Goal: Obtain resource: Obtain resource

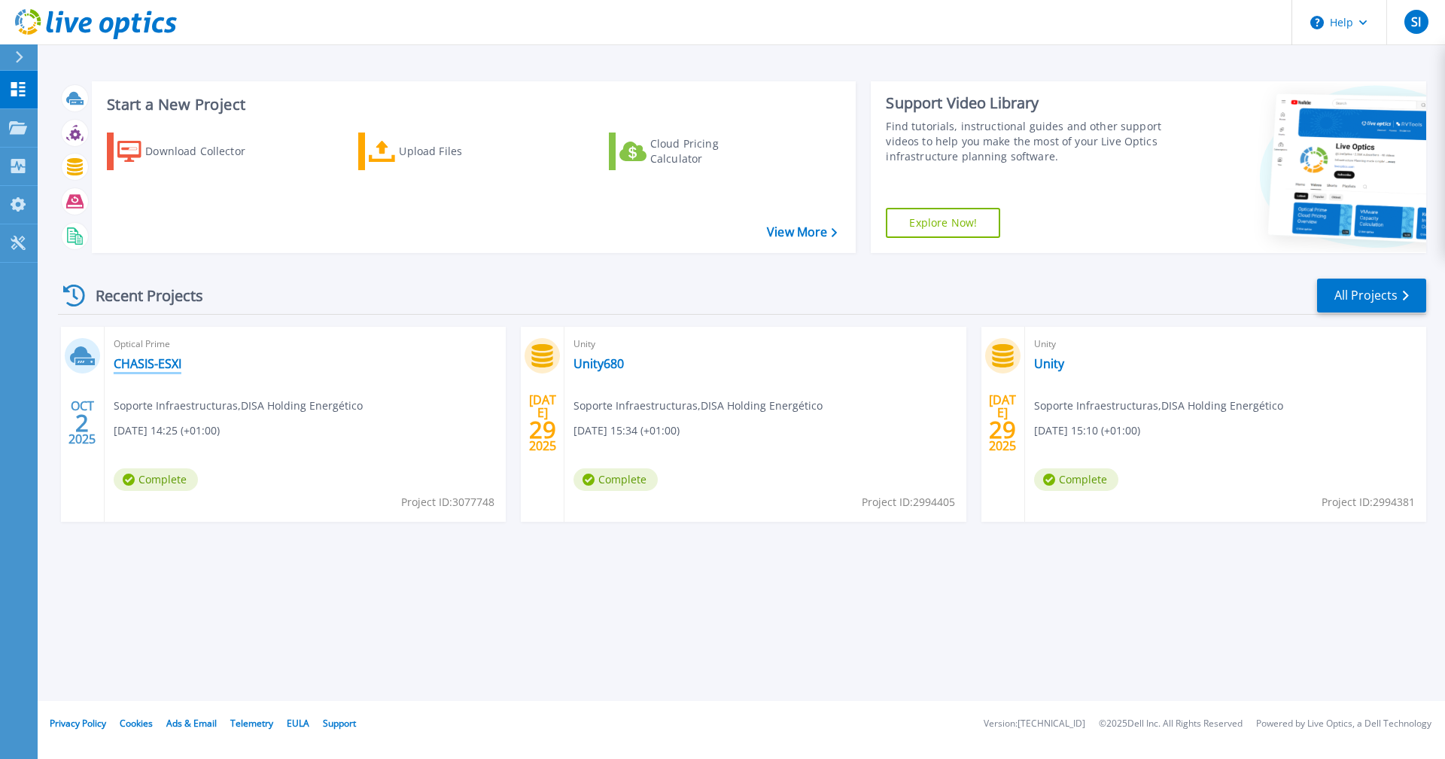
click at [169, 363] on link "CHASIS-ESXI" at bounding box center [148, 363] width 68 height 15
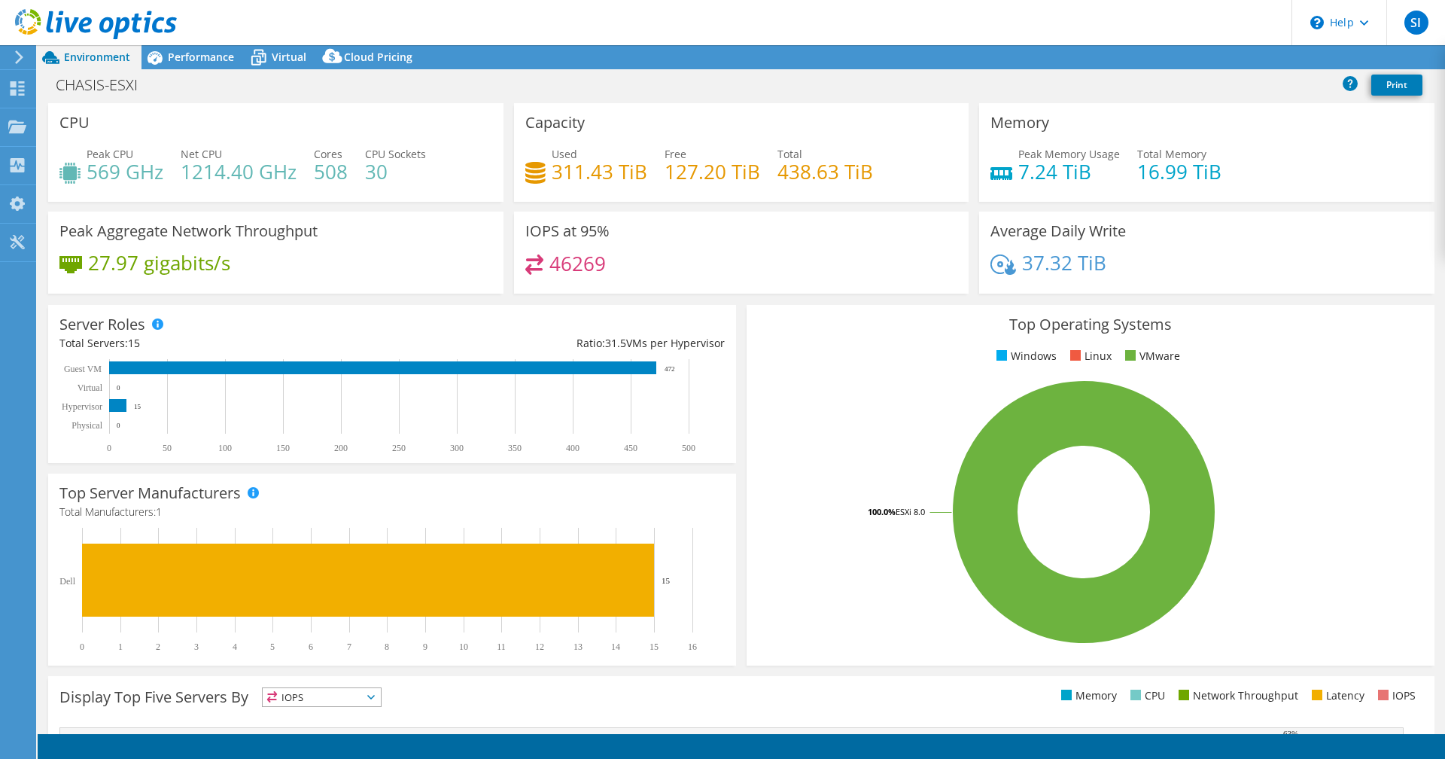
select select "EULondon"
select select "EUR"
click at [275, 58] on span "Virtual" at bounding box center [289, 57] width 35 height 14
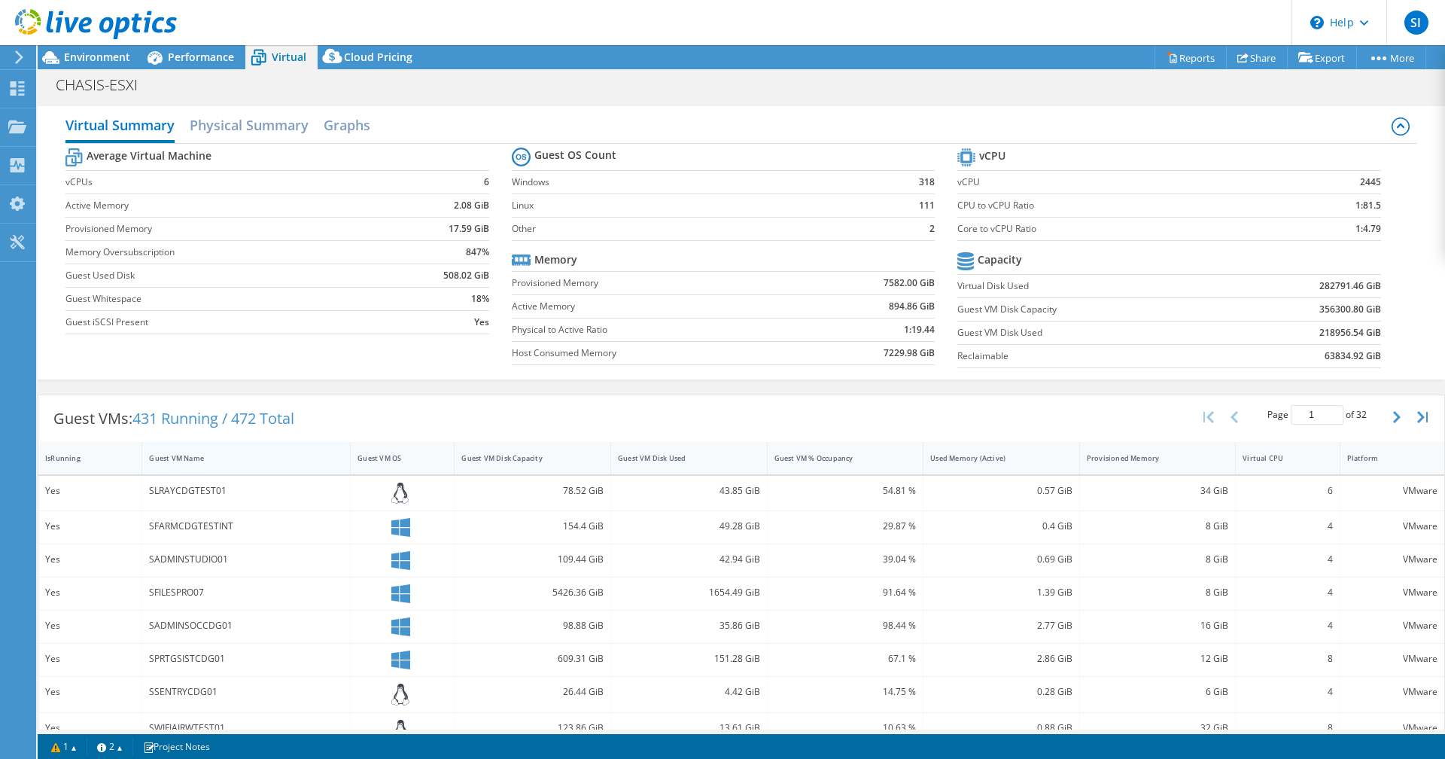
click at [181, 458] on div "Guest VM Name" at bounding box center [237, 458] width 176 height 10
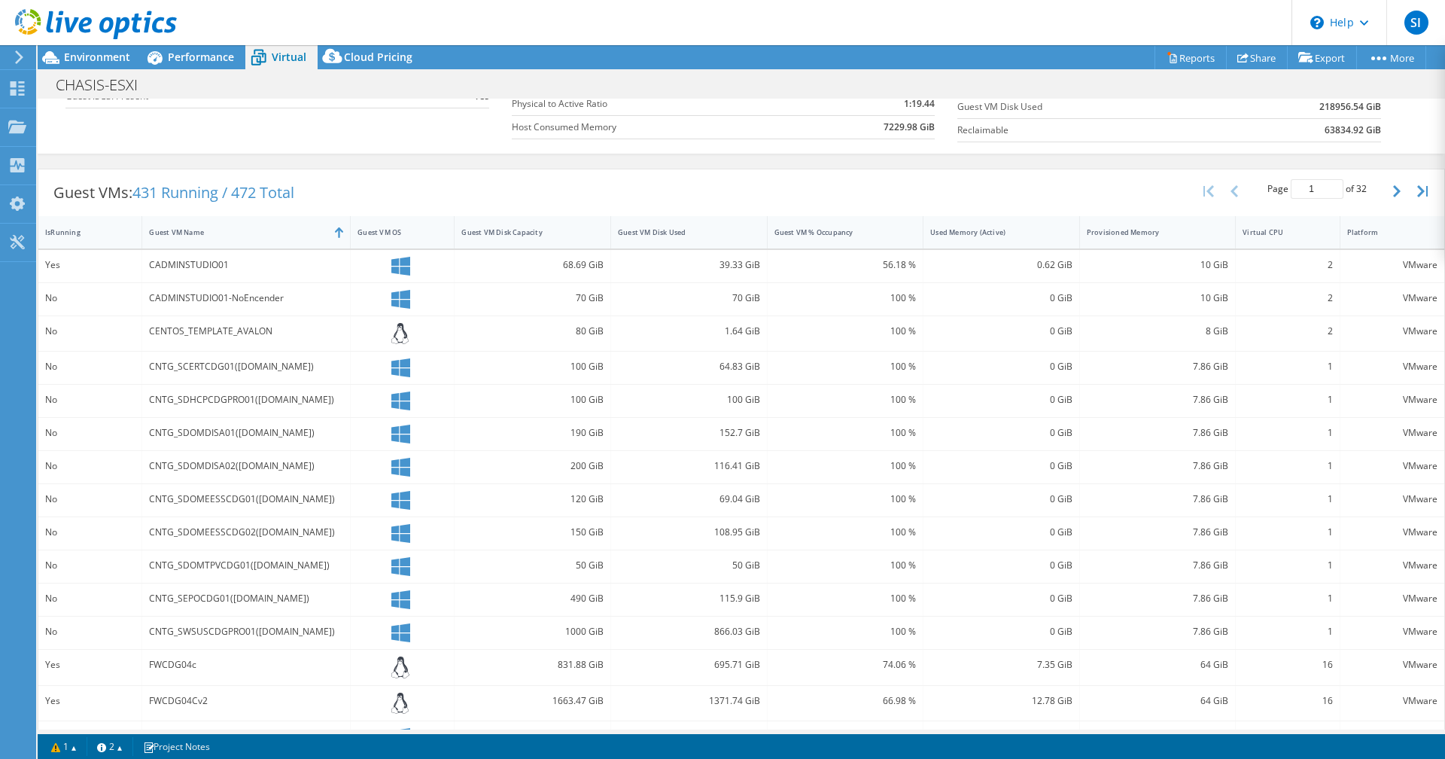
scroll to position [258, 0]
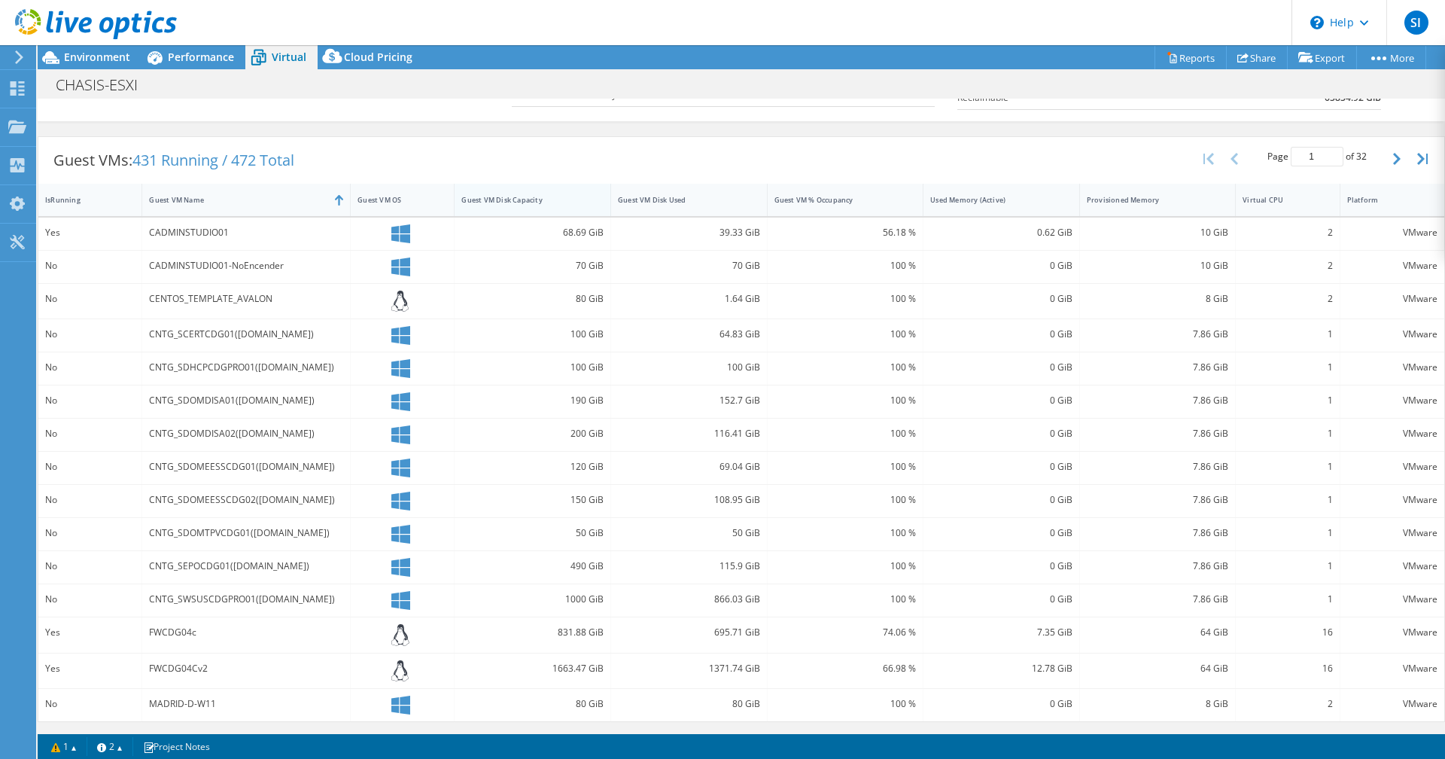
click at [525, 199] on div "Guest VM Disk Capacity" at bounding box center [523, 200] width 124 height 10
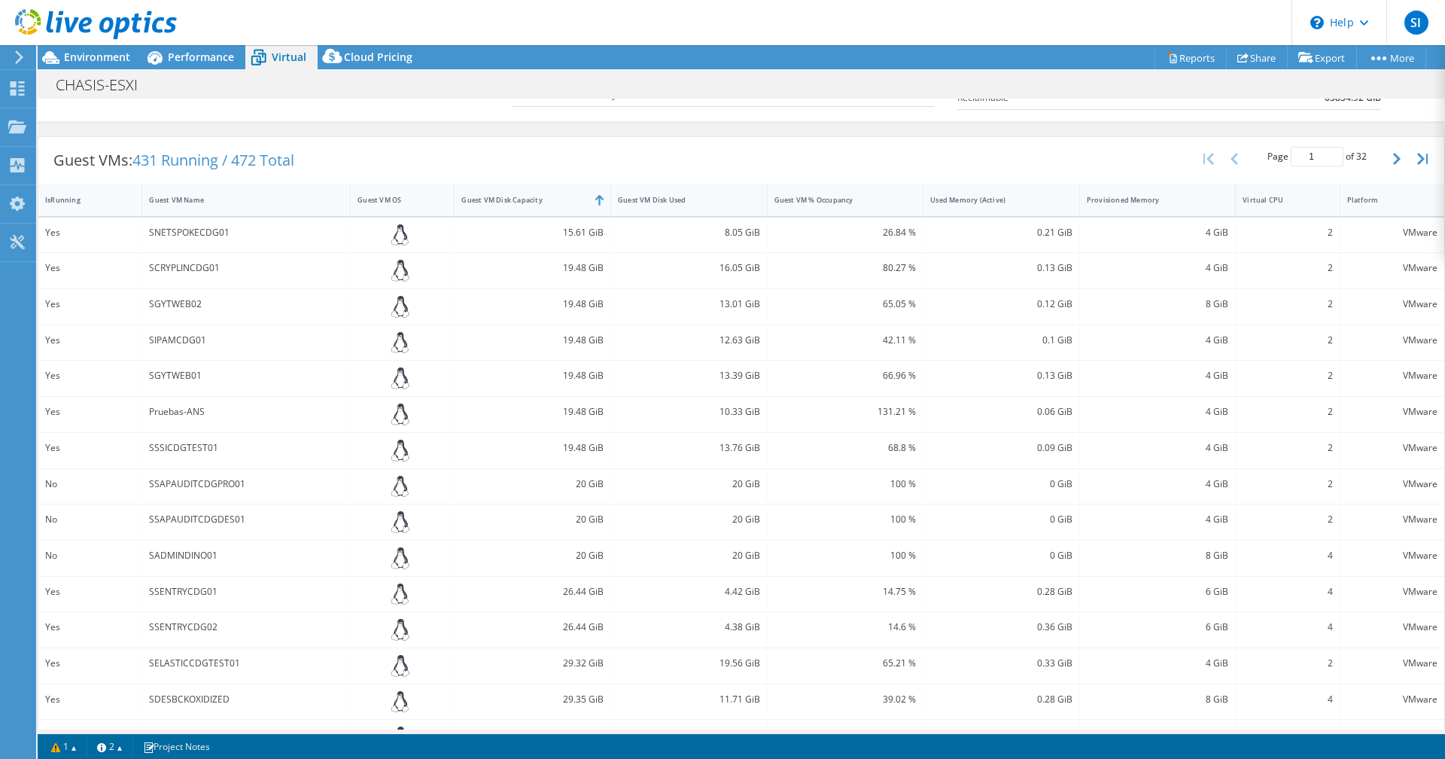
scroll to position [292, 0]
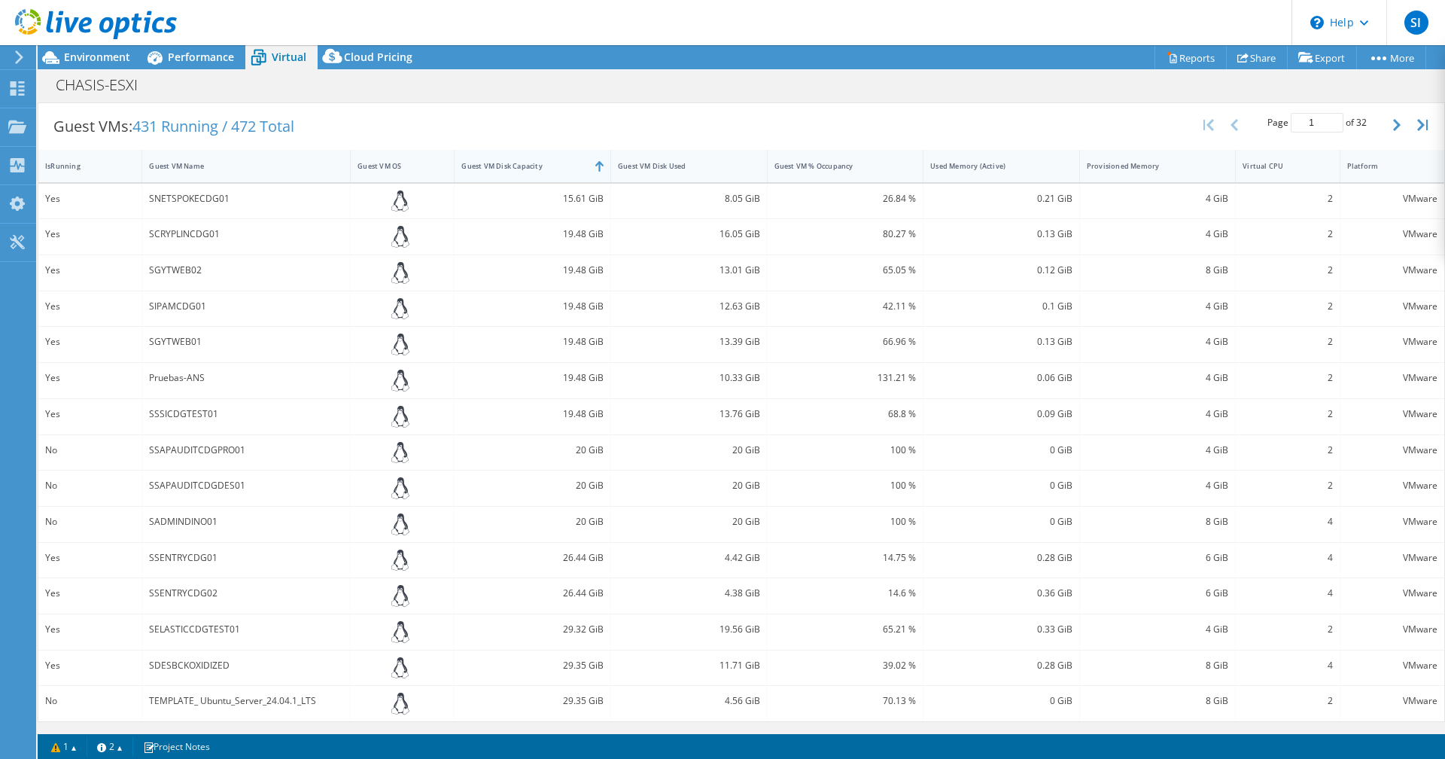
click at [597, 166] on div at bounding box center [610, 166] width 27 height 32
click at [528, 167] on div "Guest VM Disk Capacity" at bounding box center [523, 166] width 124 height 10
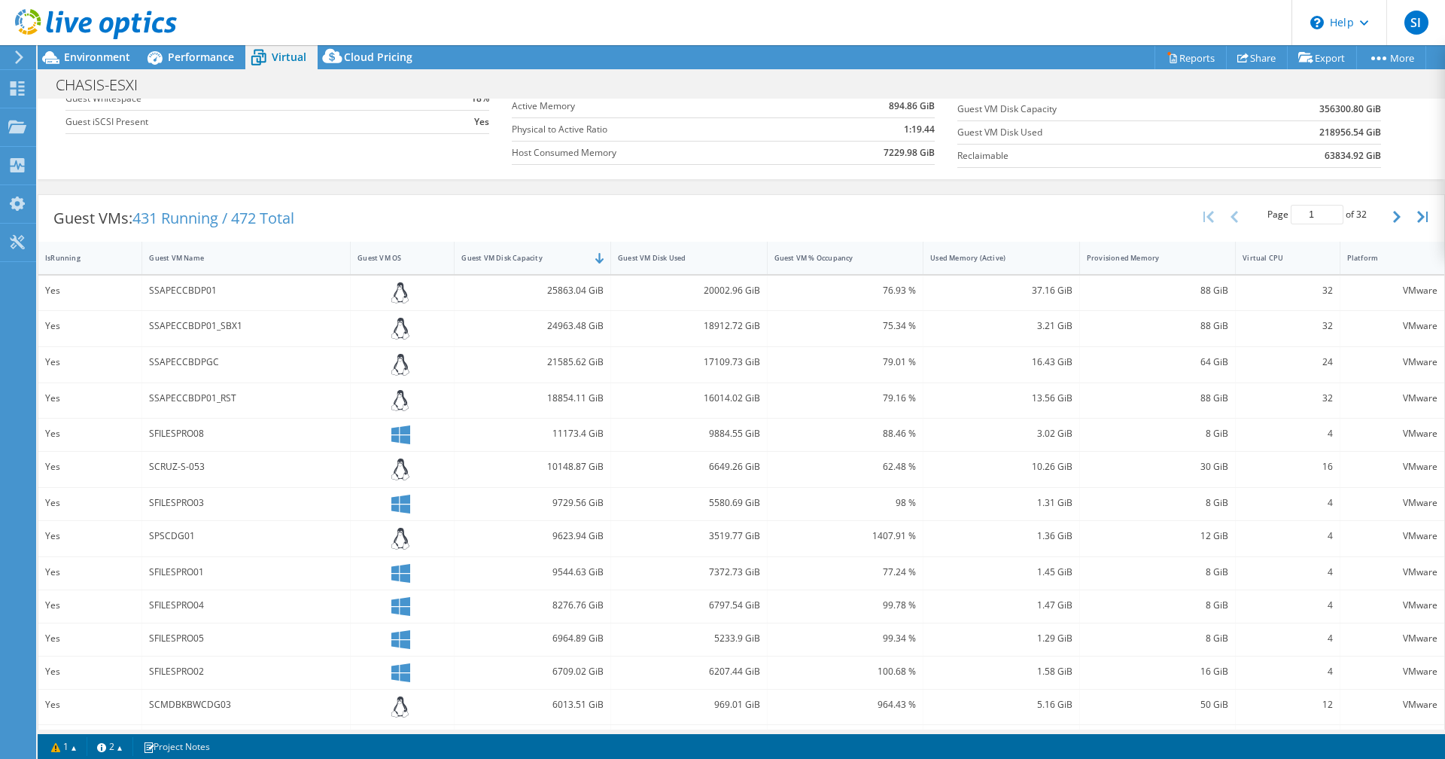
scroll to position [275, 0]
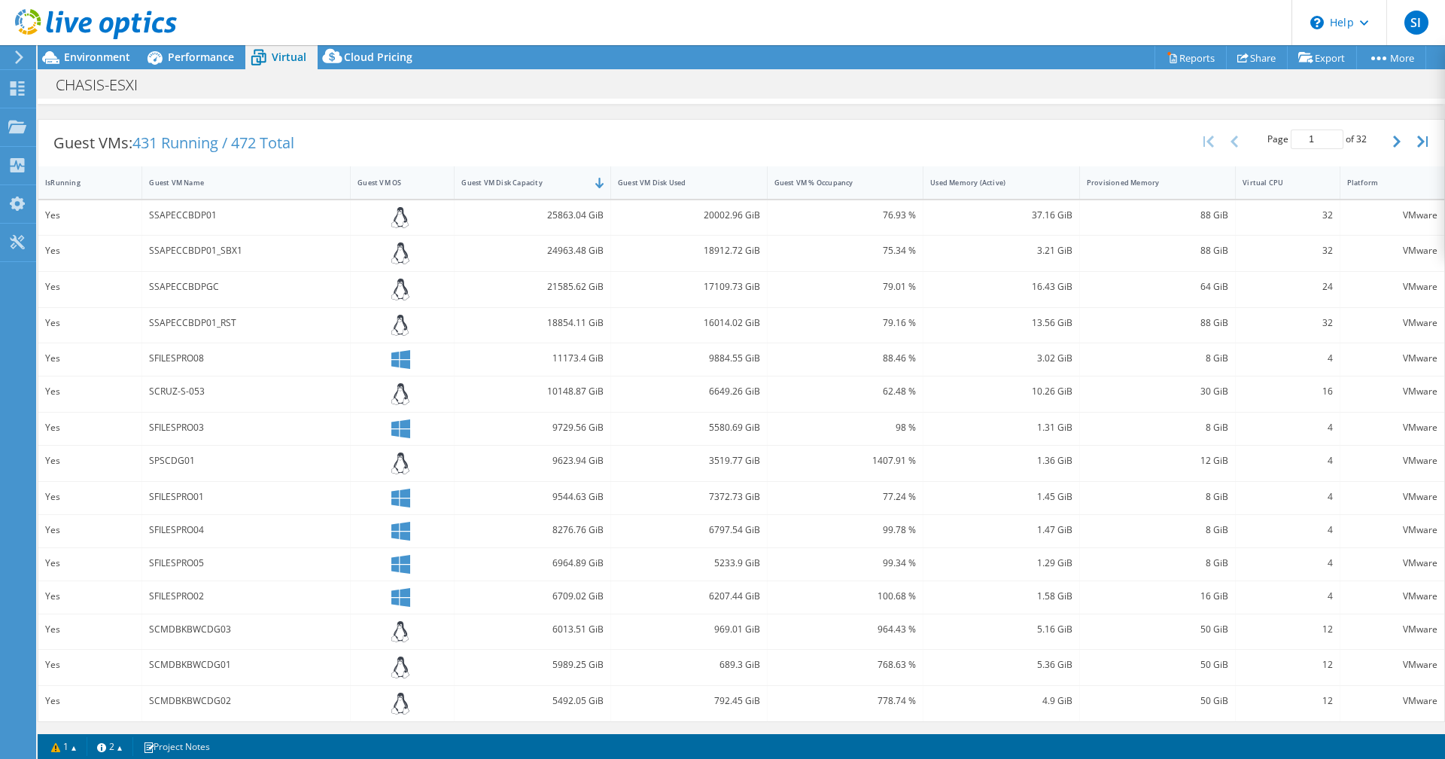
click at [166, 216] on div "SSAPECCBDP01" at bounding box center [246, 215] width 194 height 17
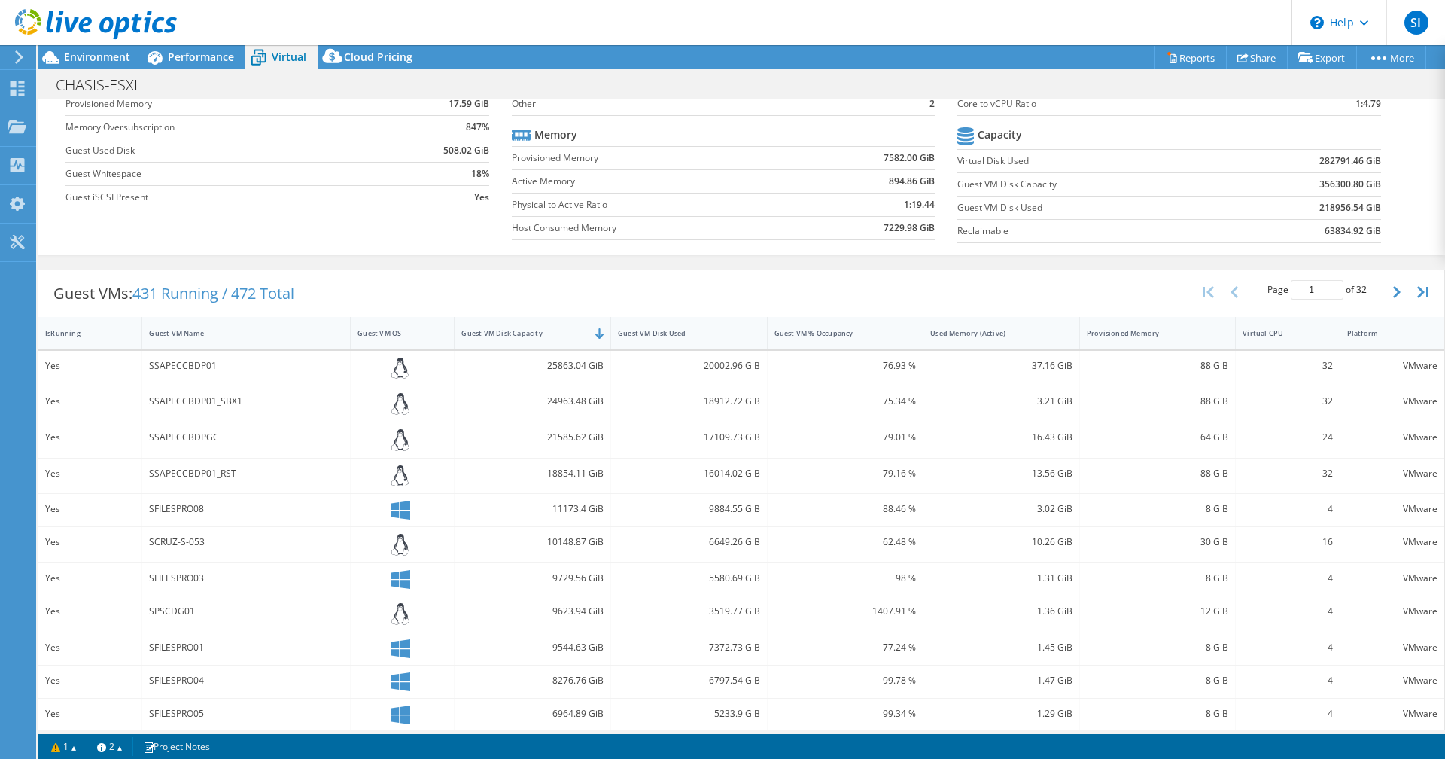
scroll to position [0, 0]
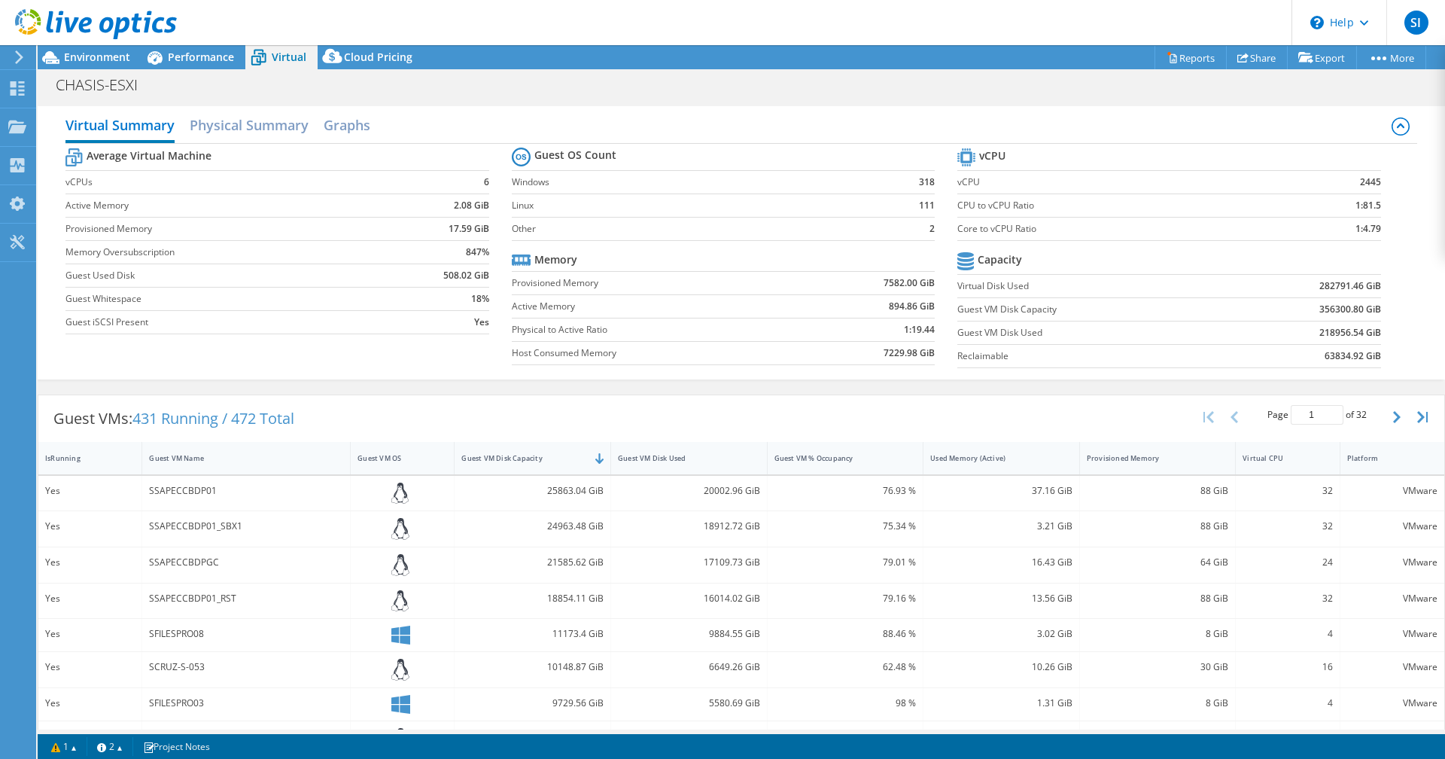
click at [61, 489] on div "Yes" at bounding box center [90, 490] width 90 height 17
click at [400, 493] on icon at bounding box center [400, 493] width 18 height 22
click at [577, 491] on div "25863.04 GiB" at bounding box center [532, 490] width 142 height 17
click at [739, 488] on div "20002.96 GiB" at bounding box center [689, 490] width 142 height 17
click at [1259, 497] on div "32" at bounding box center [1287, 490] width 90 height 17
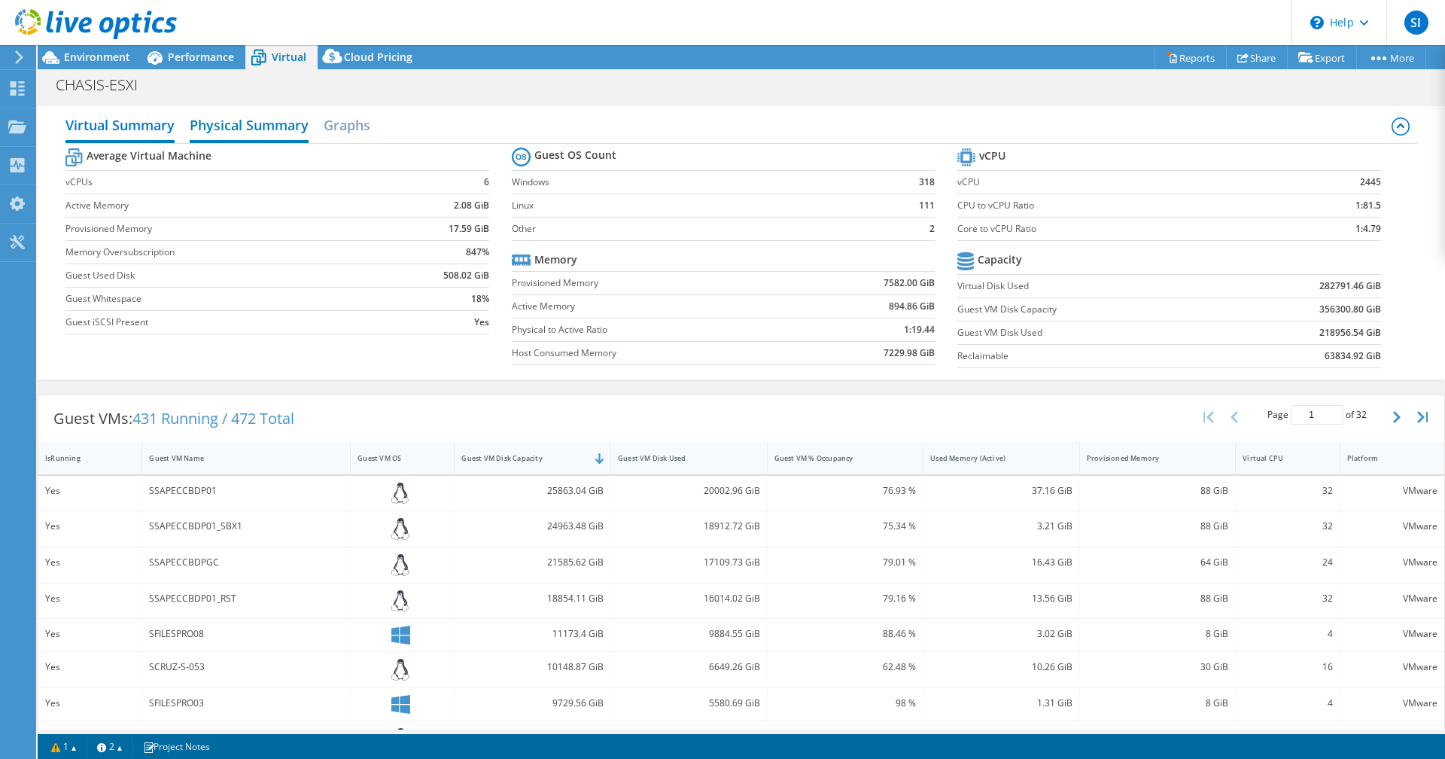
click at [250, 128] on h2 "Physical Summary" at bounding box center [249, 126] width 119 height 33
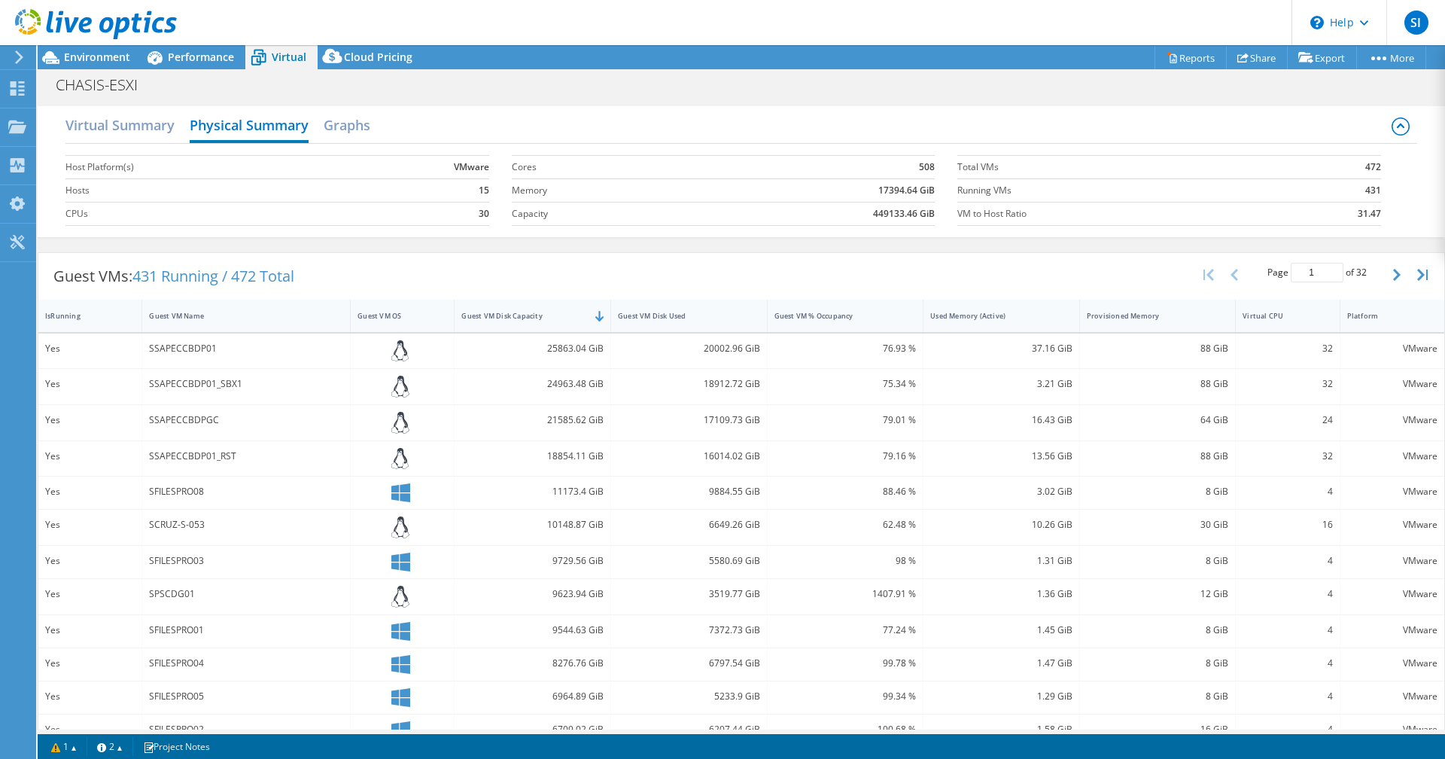
click at [919, 163] on b "508" at bounding box center [927, 167] width 16 height 15
drag, startPoint x: 914, startPoint y: 163, endPoint x: 928, endPoint y: 171, distance: 15.9
click at [928, 171] on section "Cores 508 Memory 17394.64 GiB Capacity 449133.46 GiB" at bounding box center [735, 191] width 446 height 86
click at [349, 123] on h2 "Graphs" at bounding box center [347, 126] width 47 height 33
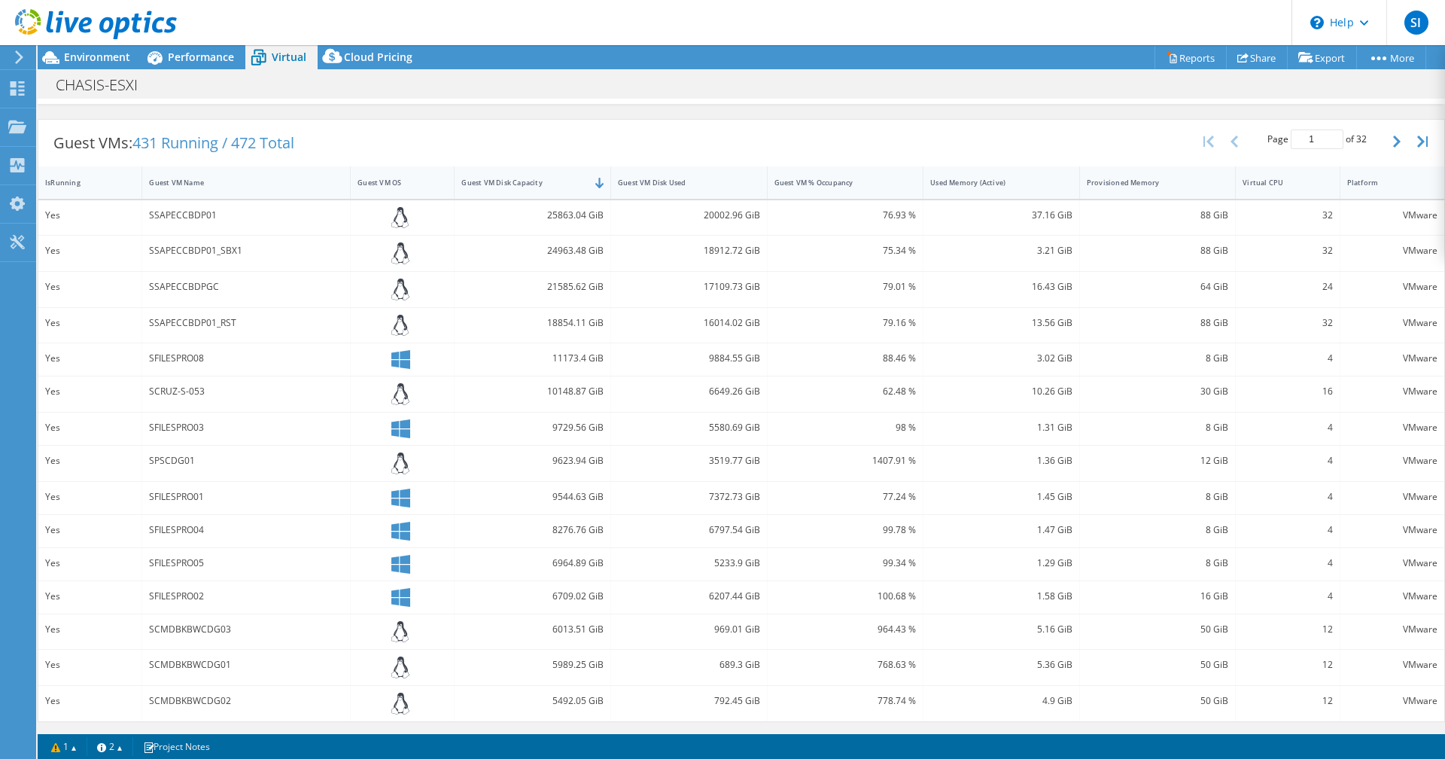
scroll to position [91, 0]
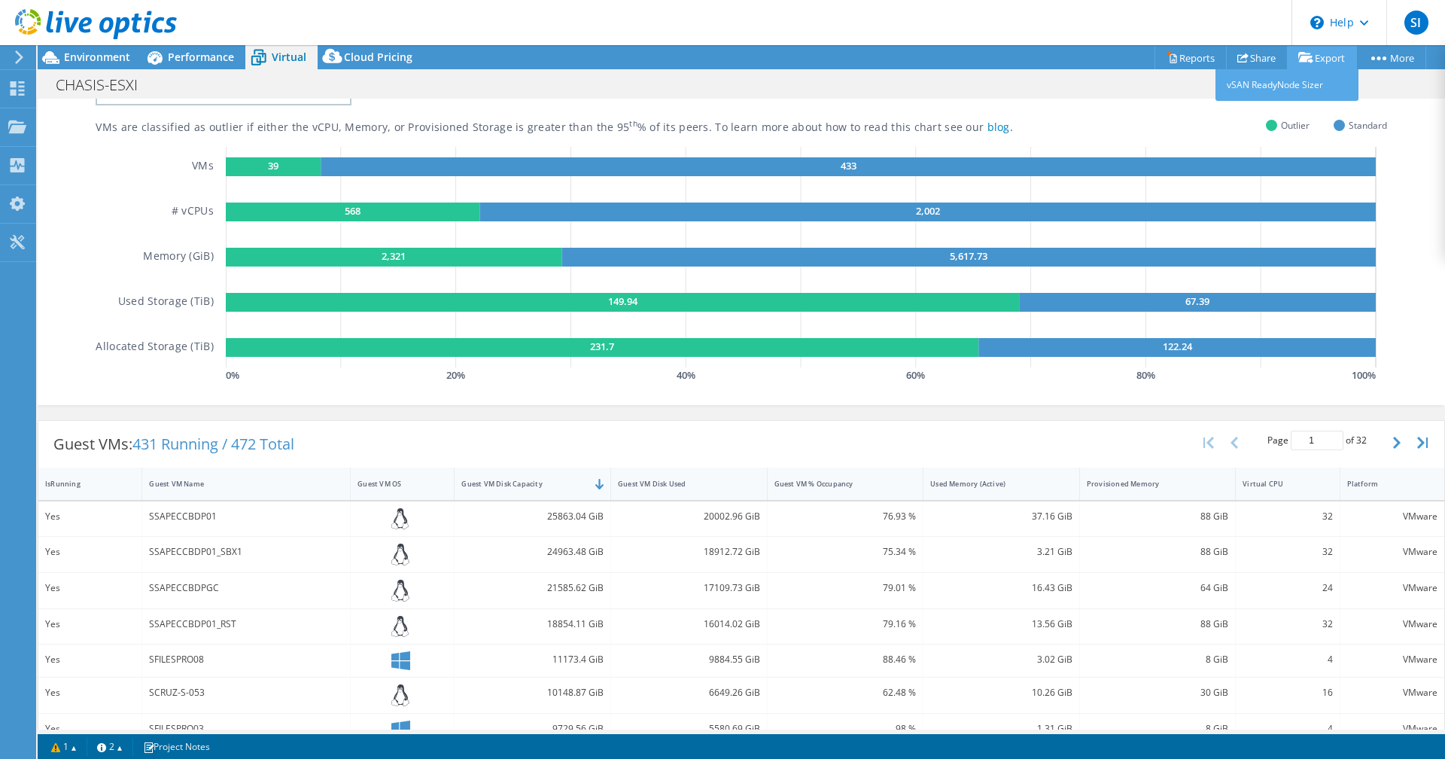
click at [1331, 56] on link "Export" at bounding box center [1322, 57] width 70 height 23
click at [1321, 58] on link "Export" at bounding box center [1322, 57] width 70 height 23
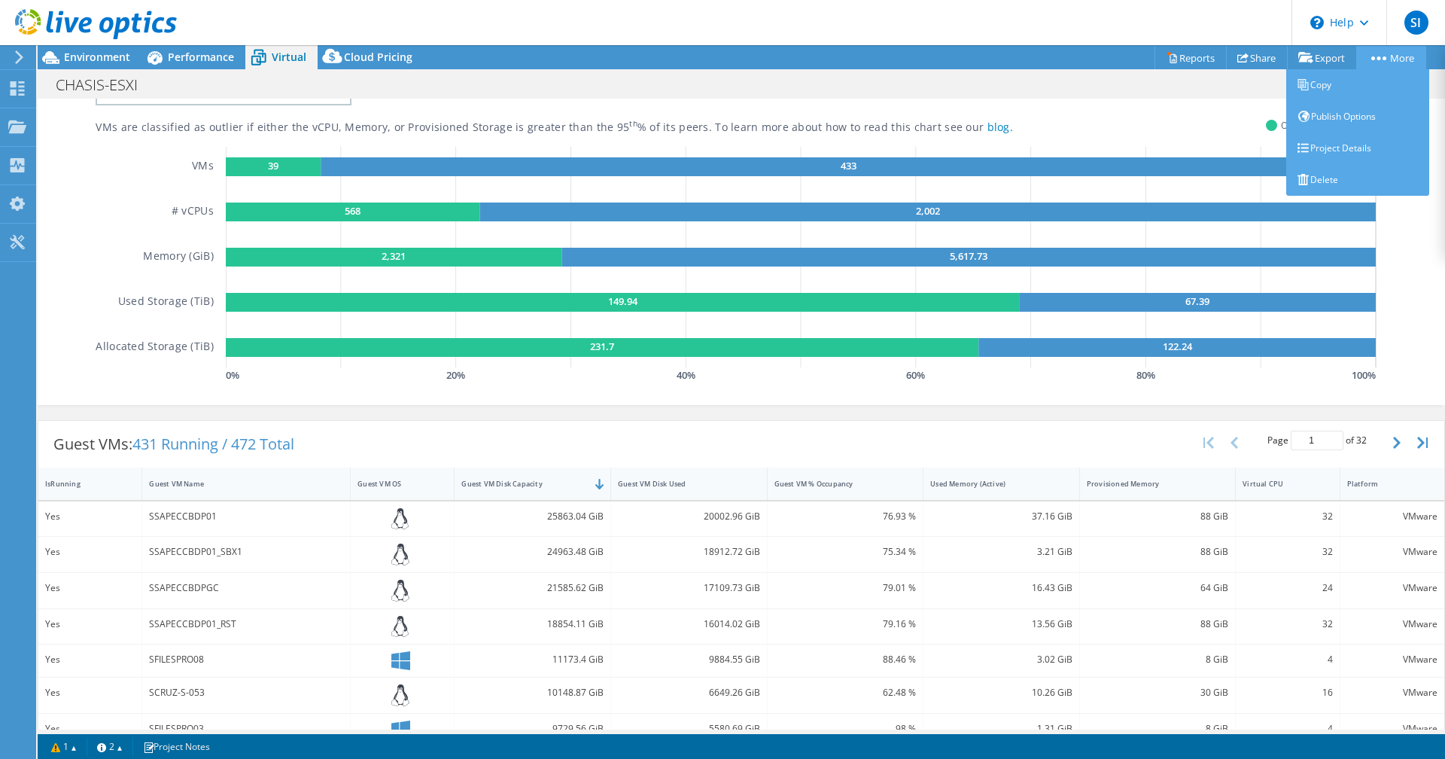
click at [1388, 54] on link "More" at bounding box center [1391, 57] width 70 height 23
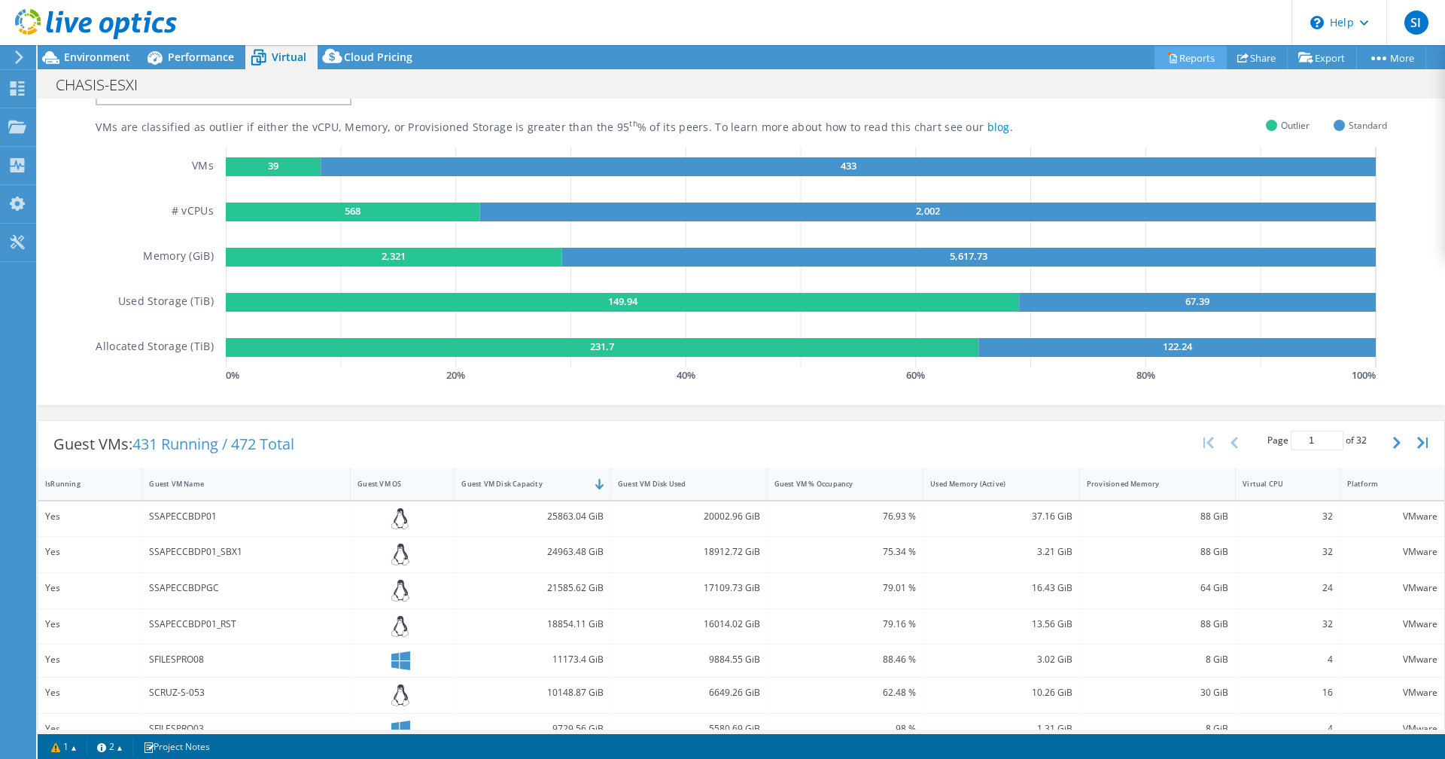
click at [1194, 58] on link "Reports" at bounding box center [1190, 57] width 72 height 23
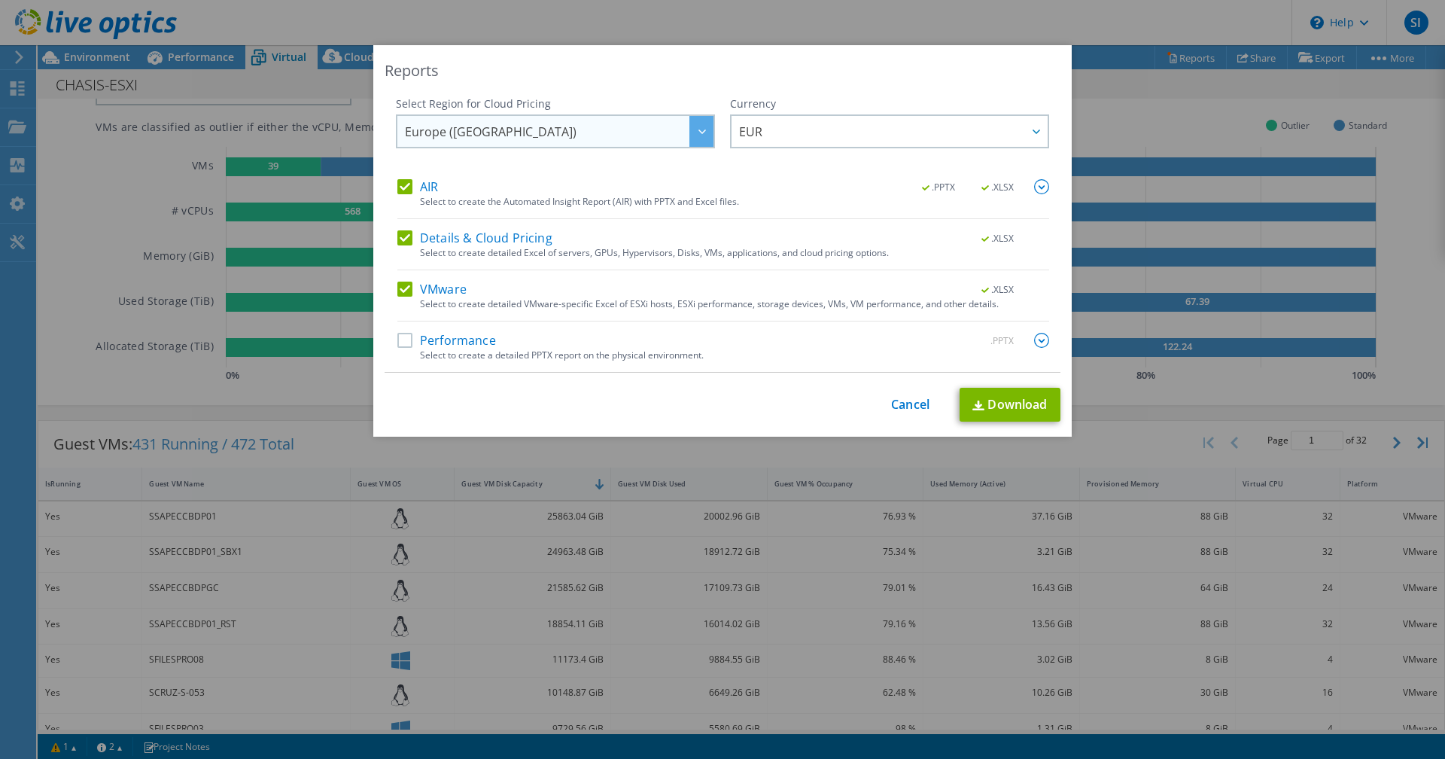
click at [698, 133] on icon at bounding box center [702, 131] width 8 height 5
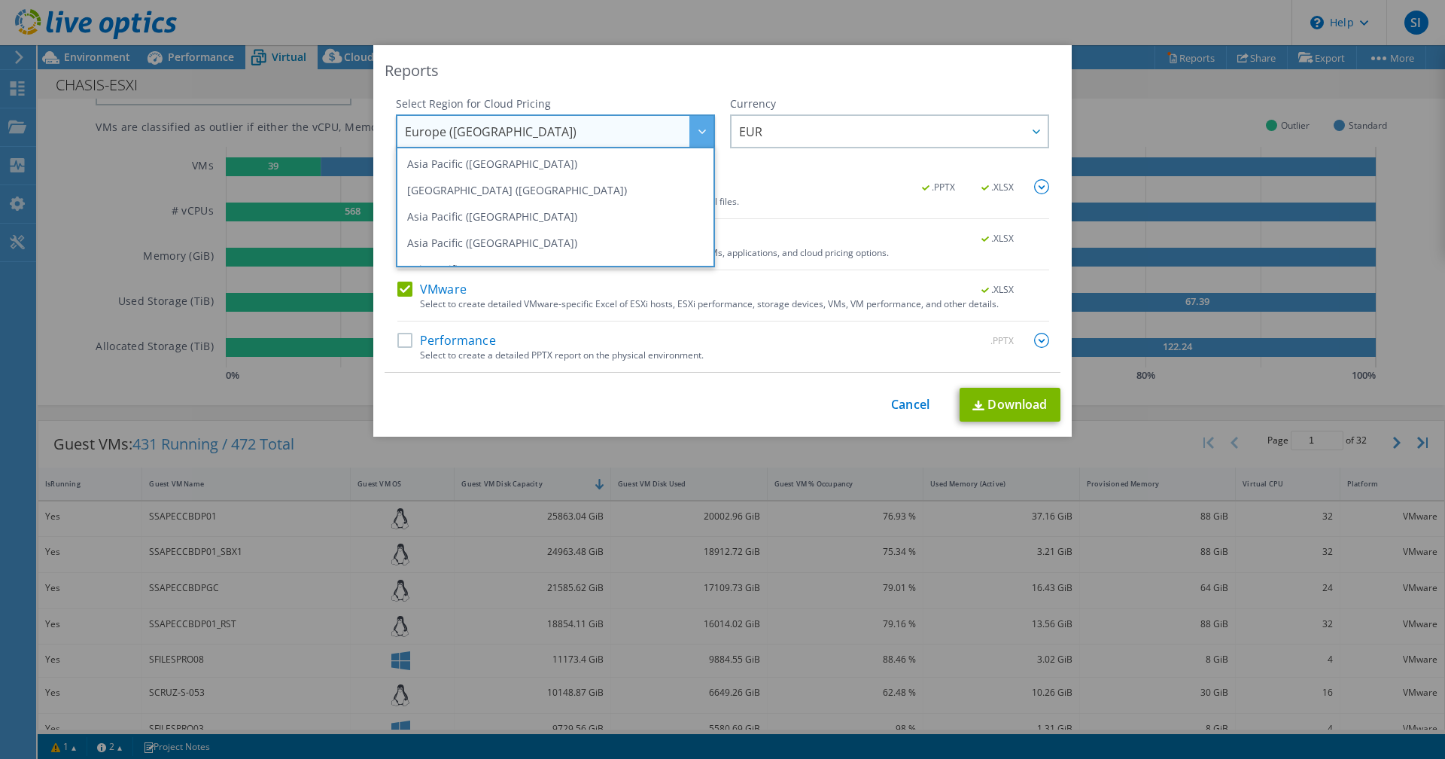
click at [679, 91] on div "Reports Select Region for Cloud Pricing Asia Pacific ([GEOGRAPHIC_DATA]) [GEOGR…" at bounding box center [722, 240] width 698 height 391
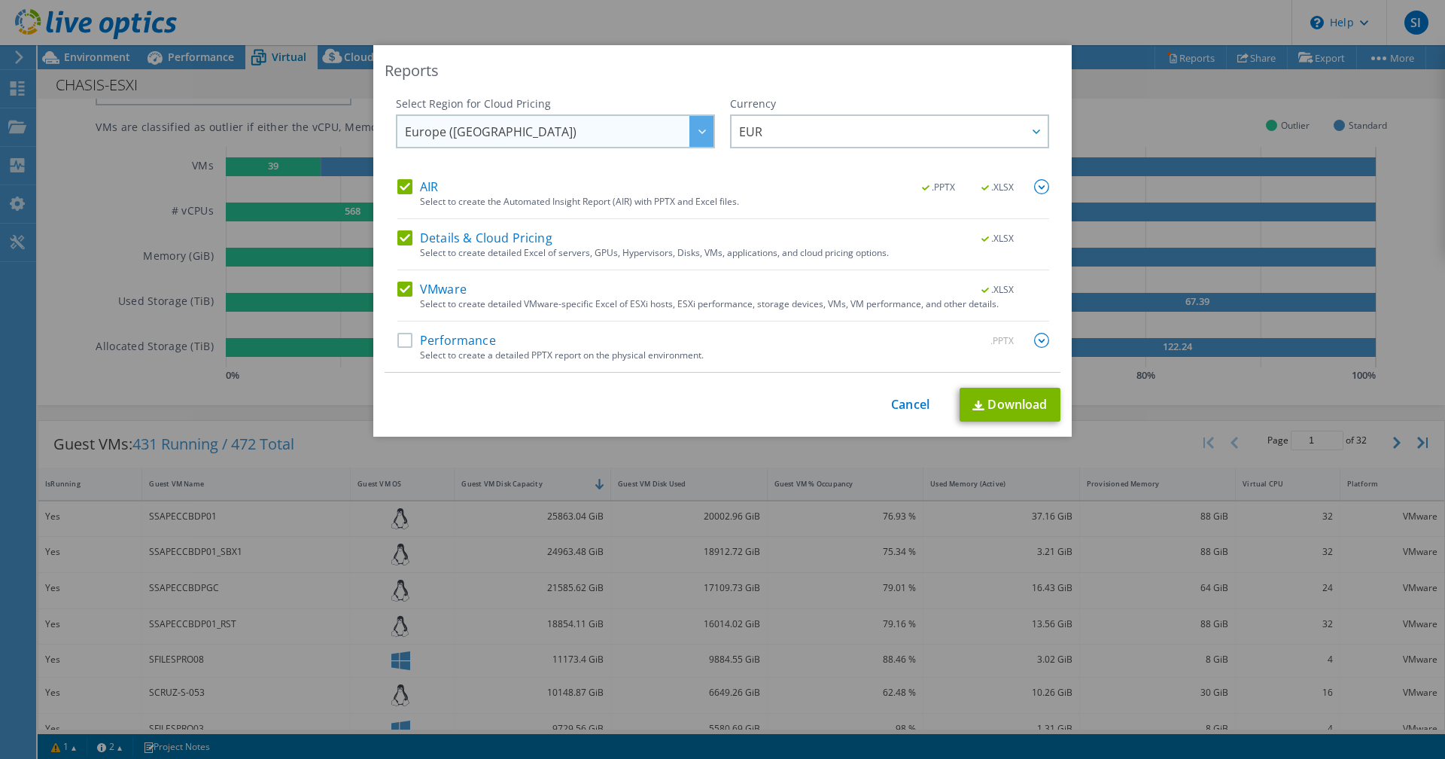
click at [694, 125] on div at bounding box center [701, 131] width 24 height 31
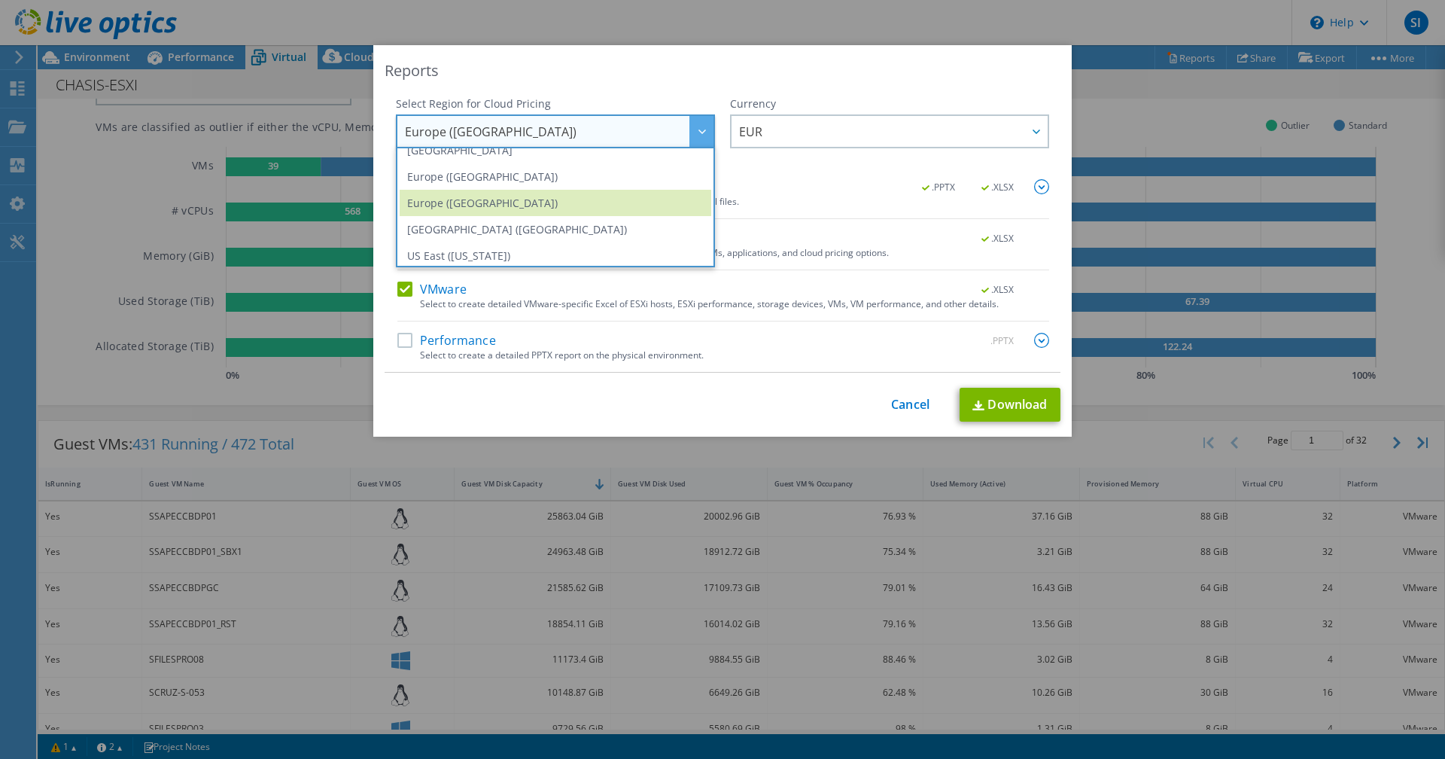
scroll to position [203, 0]
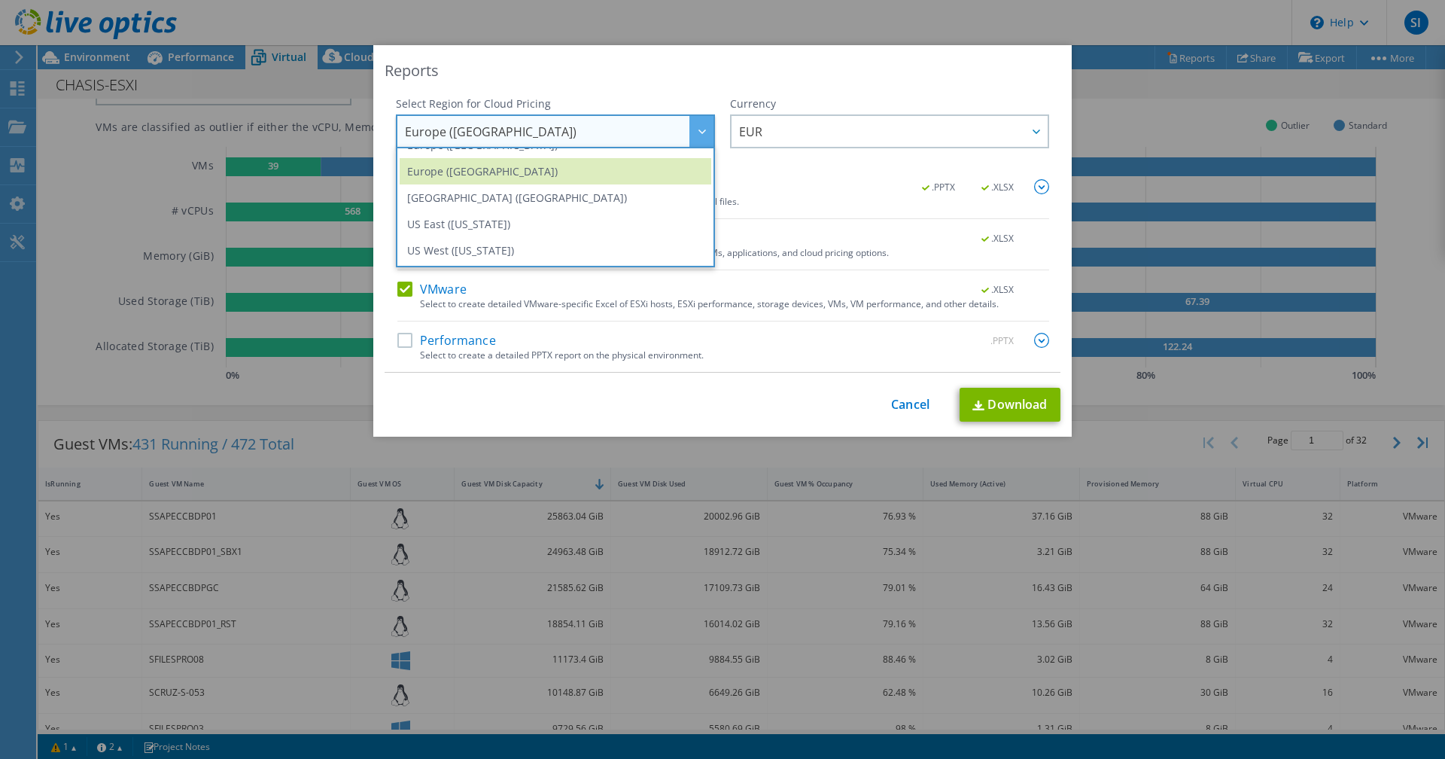
click at [686, 83] on div "Reports Select Region for Cloud Pricing Asia Pacific ([GEOGRAPHIC_DATA]) [GEOGR…" at bounding box center [722, 240] width 698 height 391
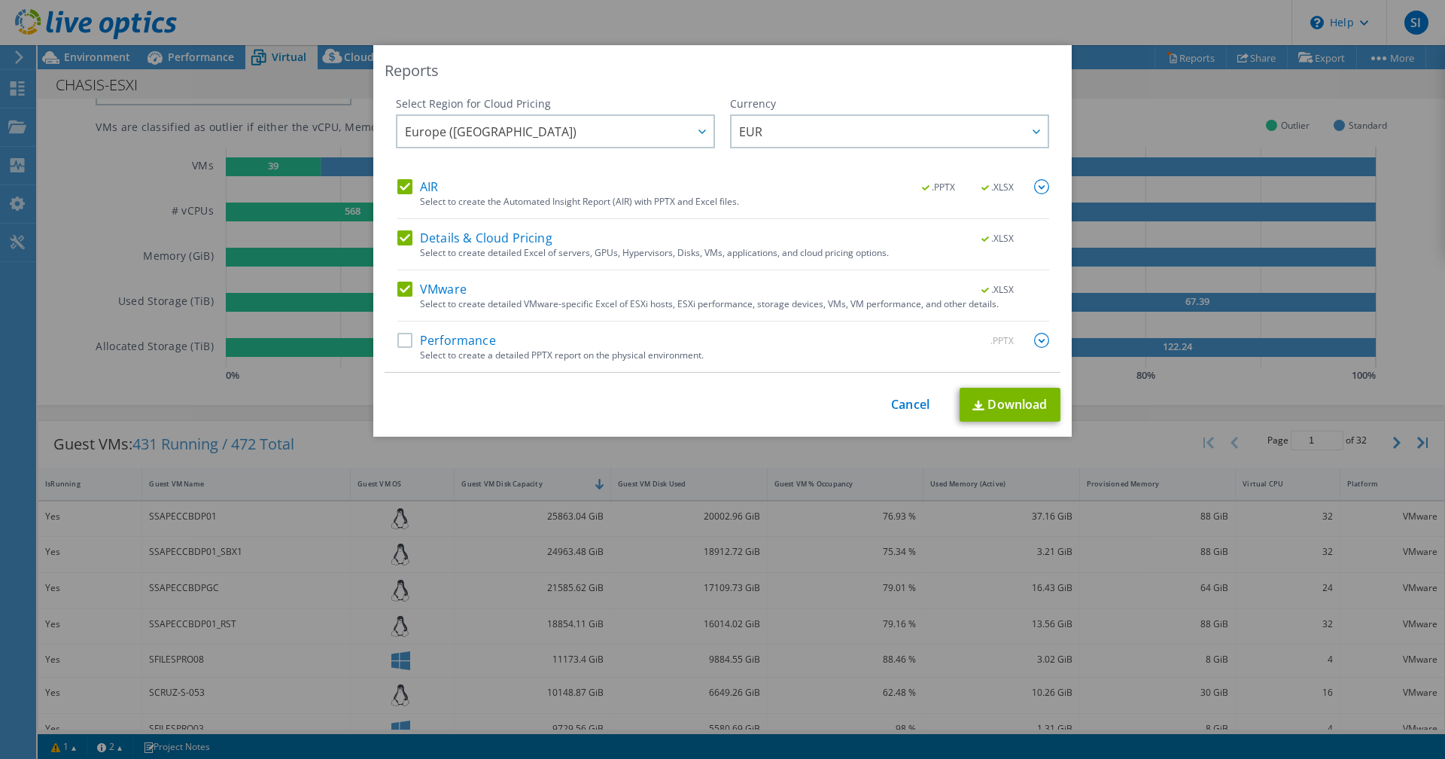
click at [401, 234] on label "Details & Cloud Pricing" at bounding box center [474, 237] width 155 height 15
click at [0, 0] on input "Details & Cloud Pricing" at bounding box center [0, 0] width 0 height 0
click at [397, 185] on label "AIR" at bounding box center [417, 186] width 41 height 15
click at [0, 0] on input "AIR" at bounding box center [0, 0] width 0 height 0
click at [1007, 400] on link "Download" at bounding box center [1010, 405] width 101 height 34
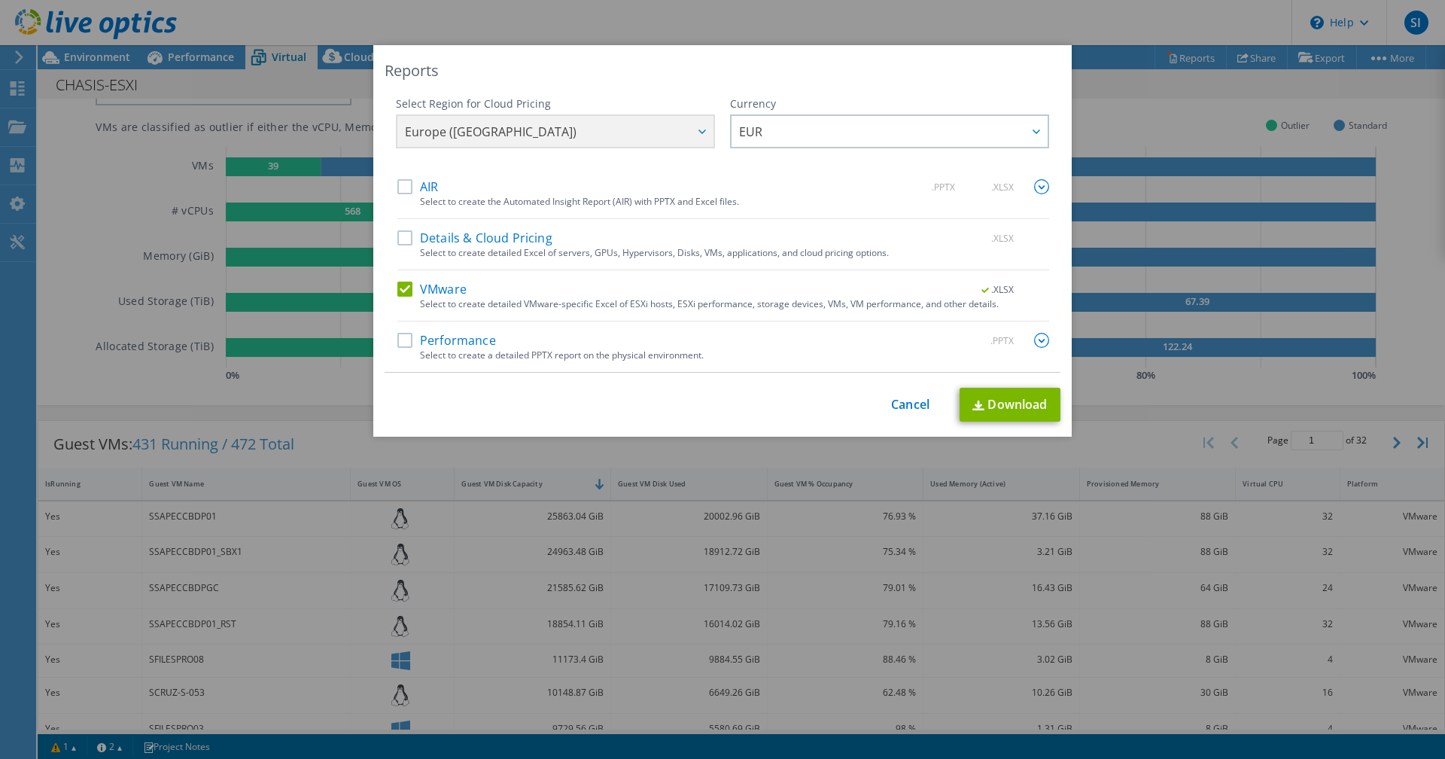
click at [960, 57] on div "Reports Select Region for Cloud Pricing Asia Pacific ([GEOGRAPHIC_DATA]) [GEOGR…" at bounding box center [722, 240] width 698 height 391
click at [913, 401] on link "Cancel" at bounding box center [910, 404] width 38 height 14
